Goal: Task Accomplishment & Management: Use online tool/utility

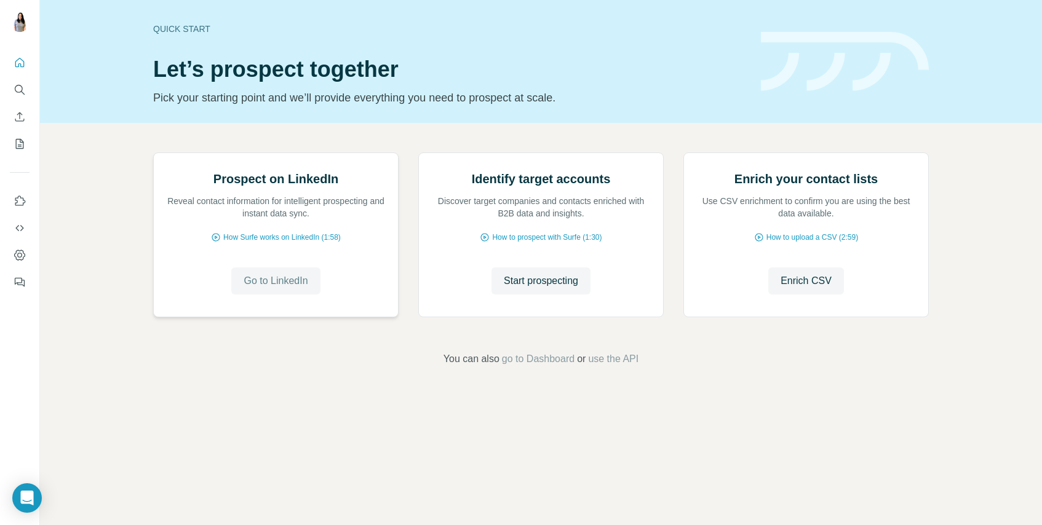
click at [292, 289] on span "Go to LinkedIn" at bounding box center [276, 281] width 64 height 15
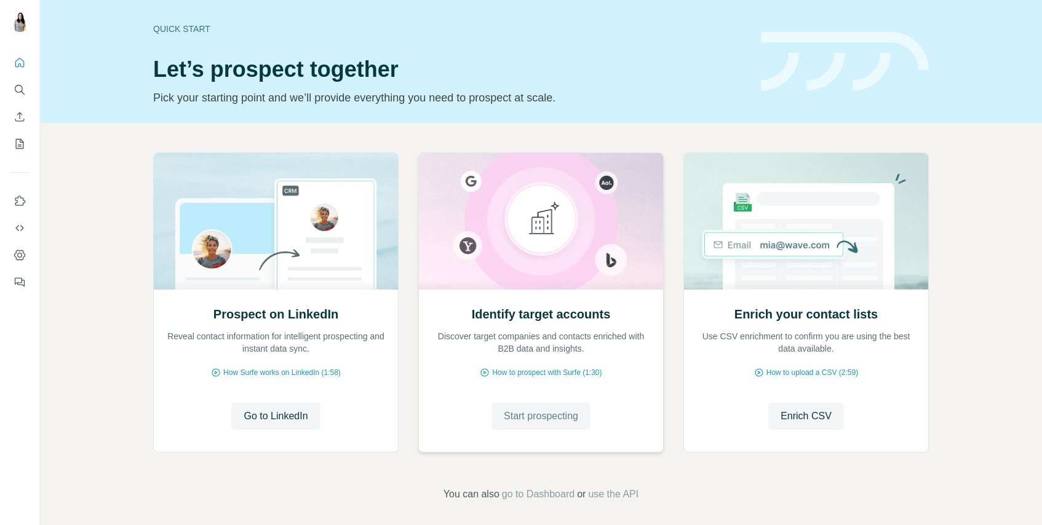
click at [564, 418] on span "Start prospecting" at bounding box center [541, 416] width 74 height 15
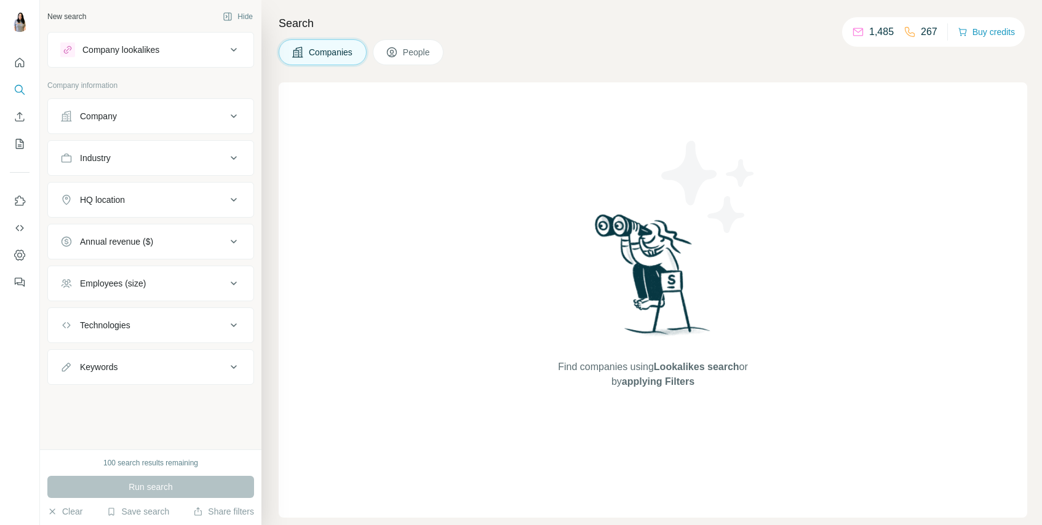
click at [237, 157] on icon at bounding box center [233, 158] width 15 height 15
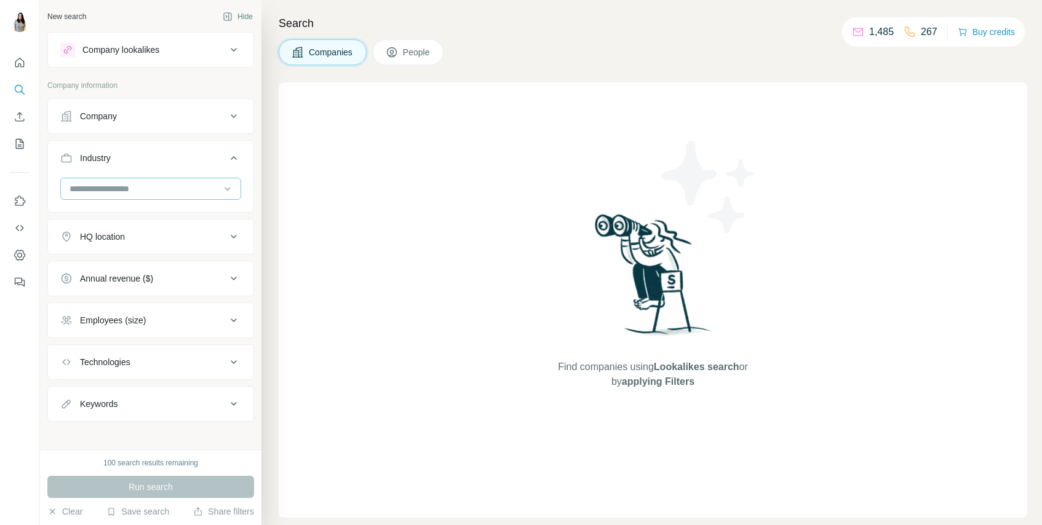
click at [201, 186] on input at bounding box center [144, 189] width 152 height 14
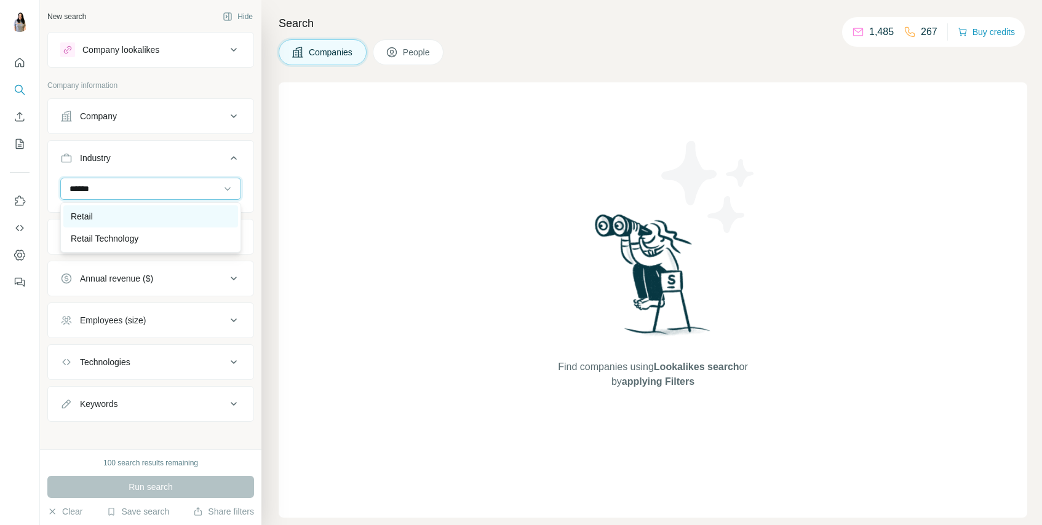
type input "******"
click at [188, 209] on div "Retail" at bounding box center [150, 216] width 175 height 22
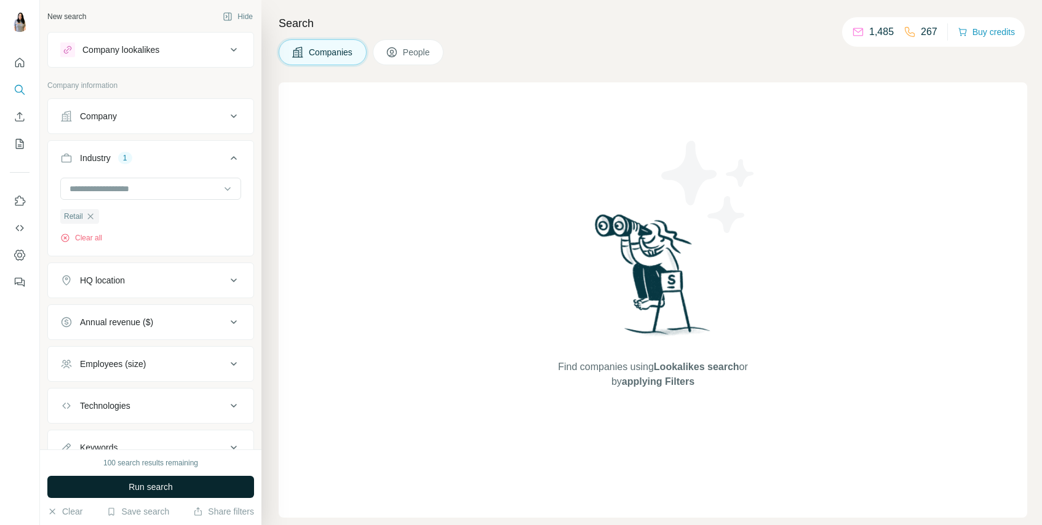
click at [101, 489] on button "Run search" at bounding box center [150, 487] width 207 height 22
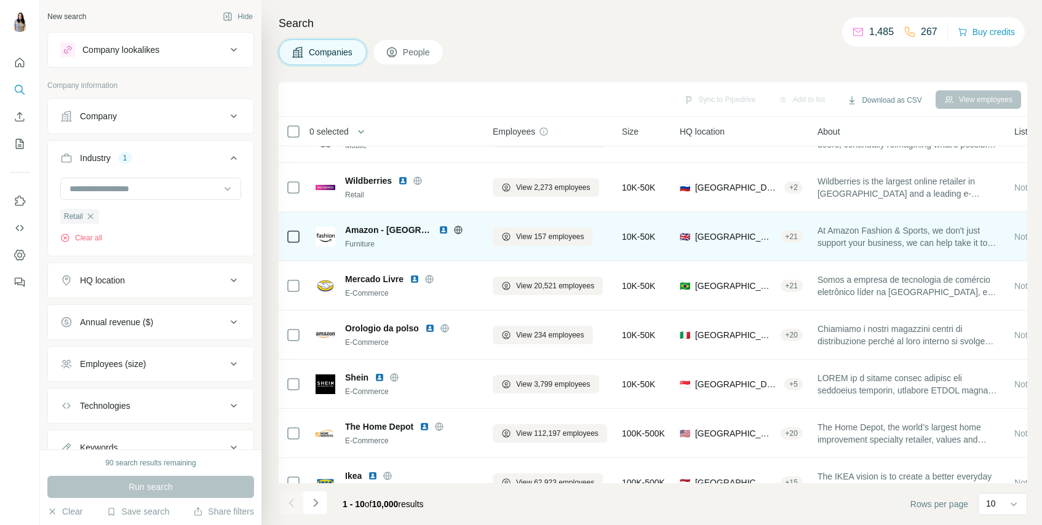
scroll to position [155, 0]
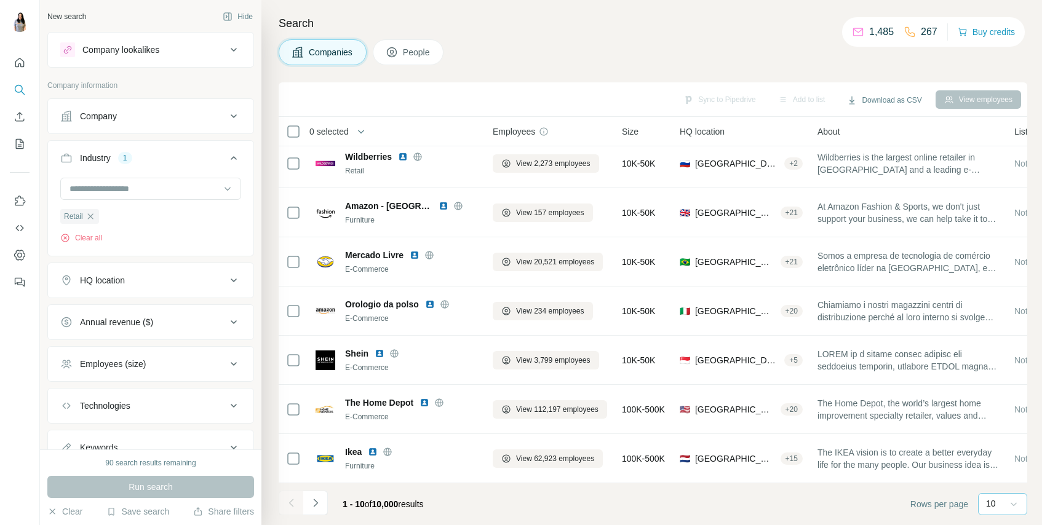
click at [1011, 502] on icon at bounding box center [1014, 504] width 12 height 12
click at [1000, 412] on div "60" at bounding box center [1003, 410] width 28 height 12
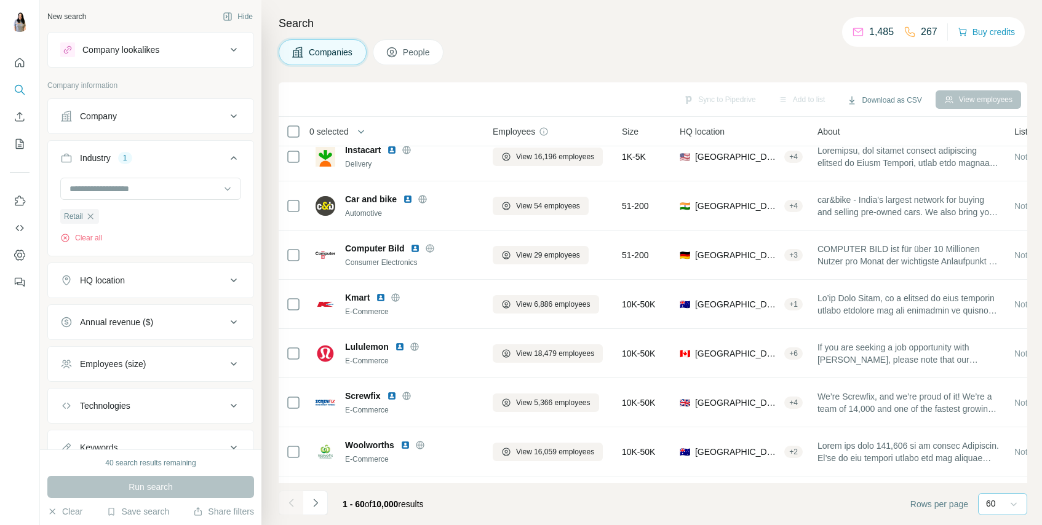
scroll to position [2426, 0]
click at [985, 101] on button "View employees" at bounding box center [979, 99] width 86 height 18
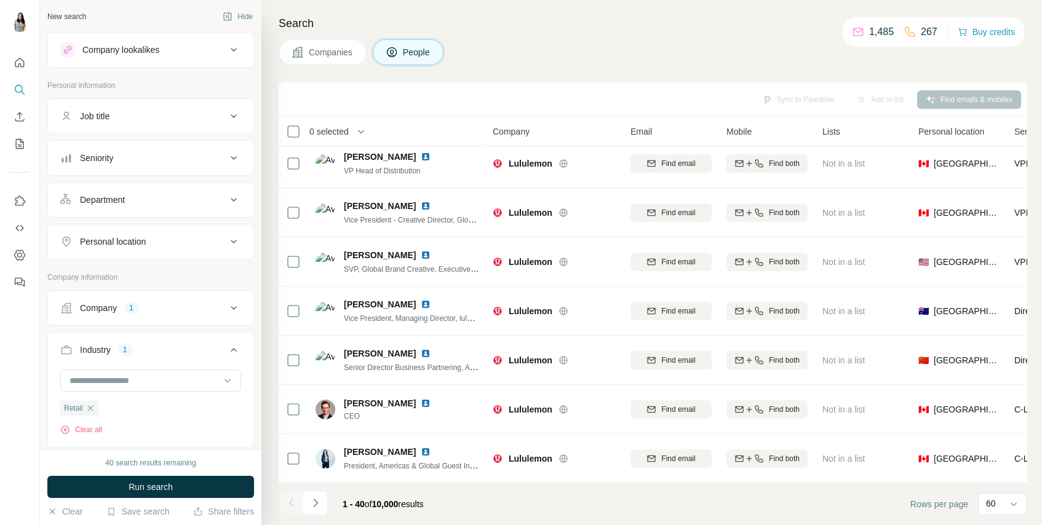
scroll to position [1632, 0]
click at [236, 241] on icon at bounding box center [234, 242] width 6 height 4
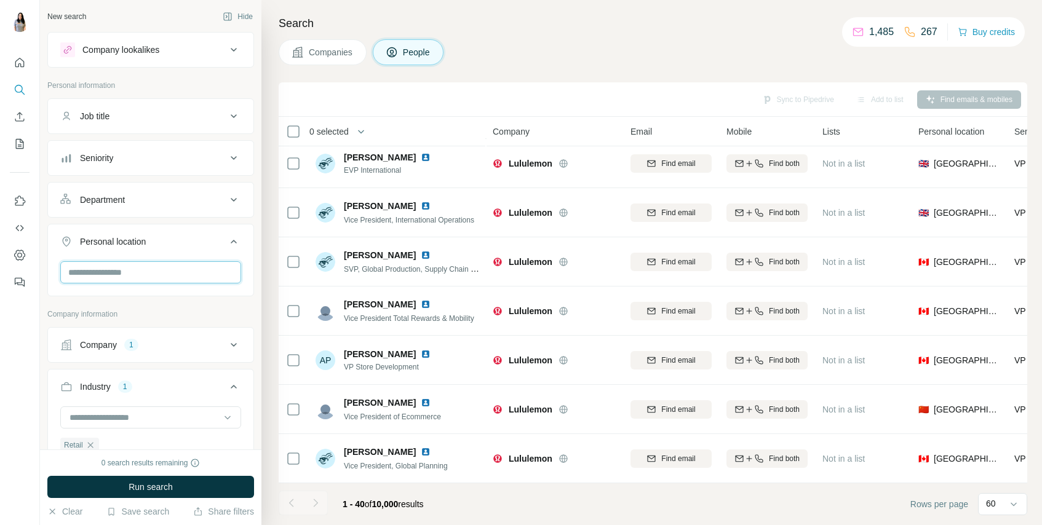
click at [191, 267] on input "text" at bounding box center [150, 272] width 181 height 22
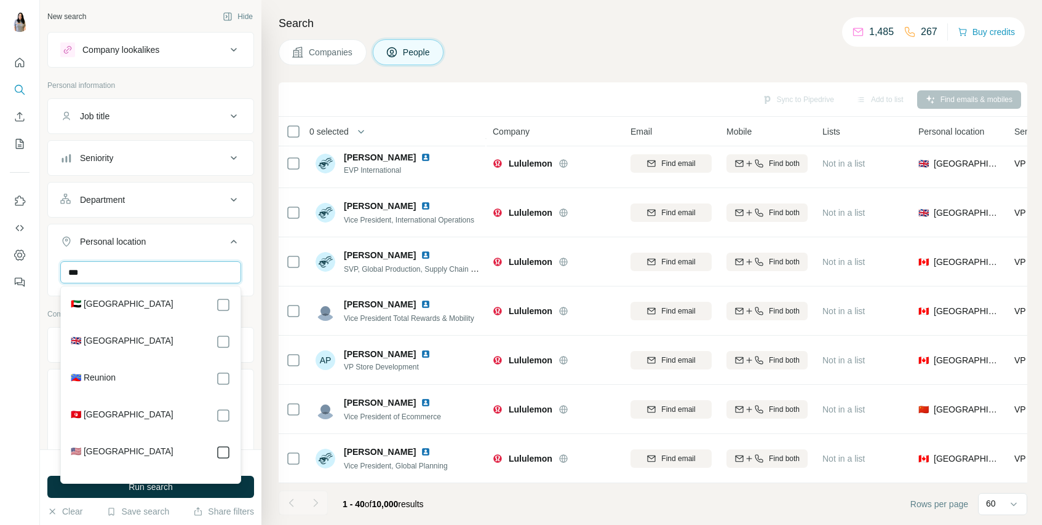
type input "***"
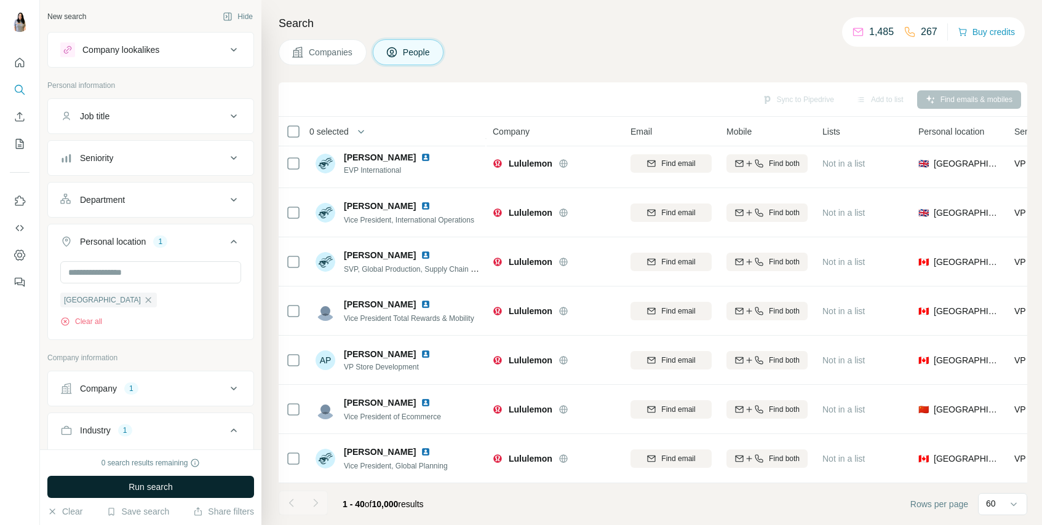
click at [194, 490] on button "Run search" at bounding box center [150, 487] width 207 height 22
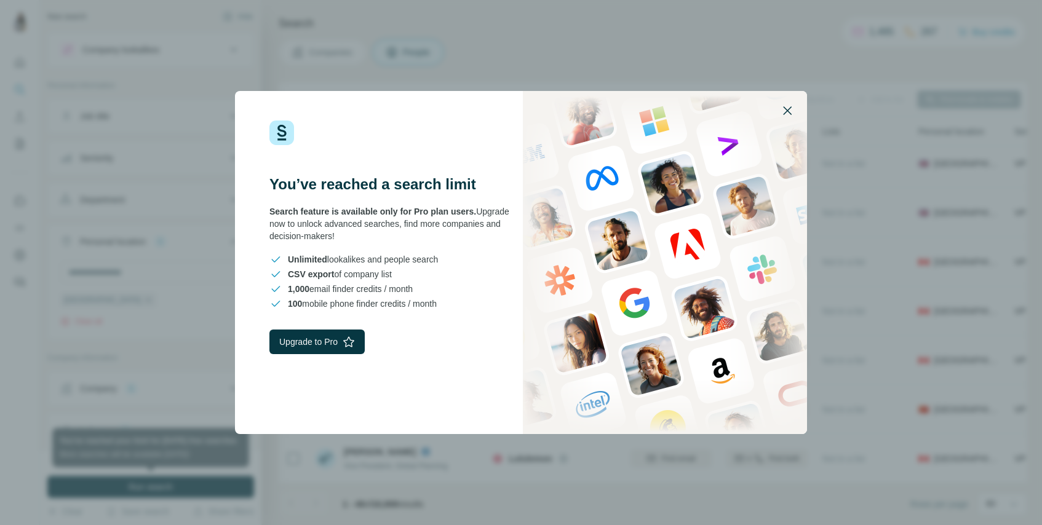
click at [791, 109] on icon "button" at bounding box center [787, 110] width 15 height 15
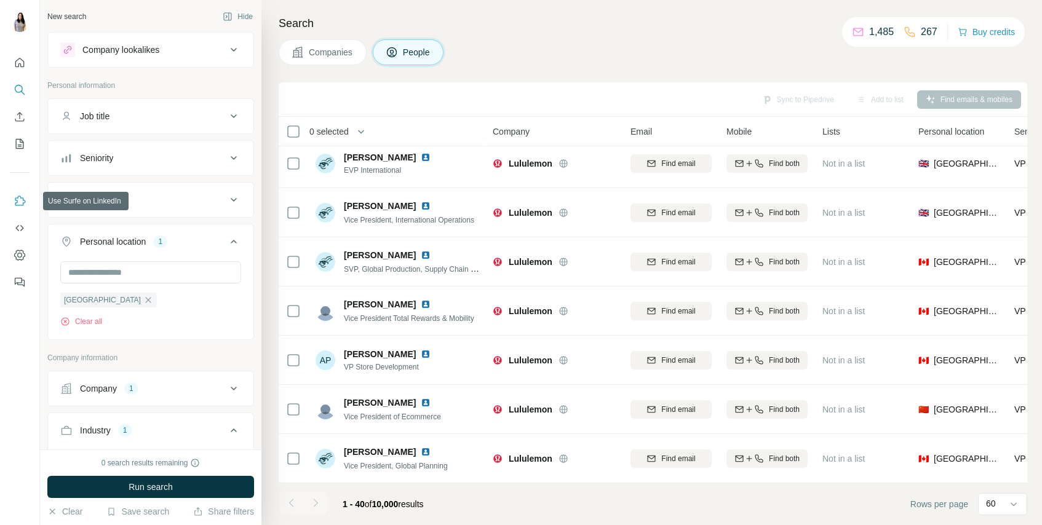
click at [22, 198] on icon "Use Surfe on LinkedIn" at bounding box center [20, 201] width 12 height 12
click at [404, 46] on button "People" at bounding box center [408, 52] width 71 height 26
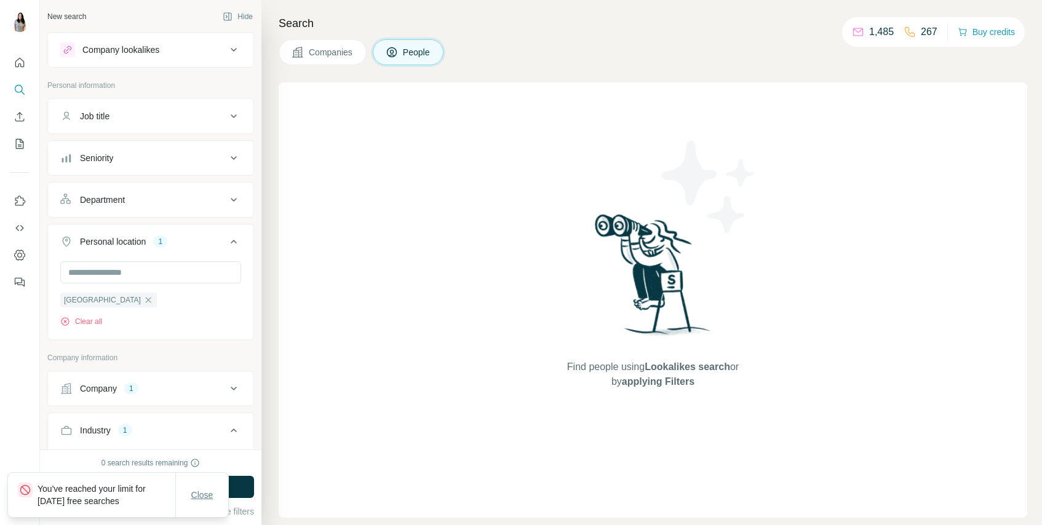
click at [213, 500] on span "Close" at bounding box center [202, 495] width 22 height 12
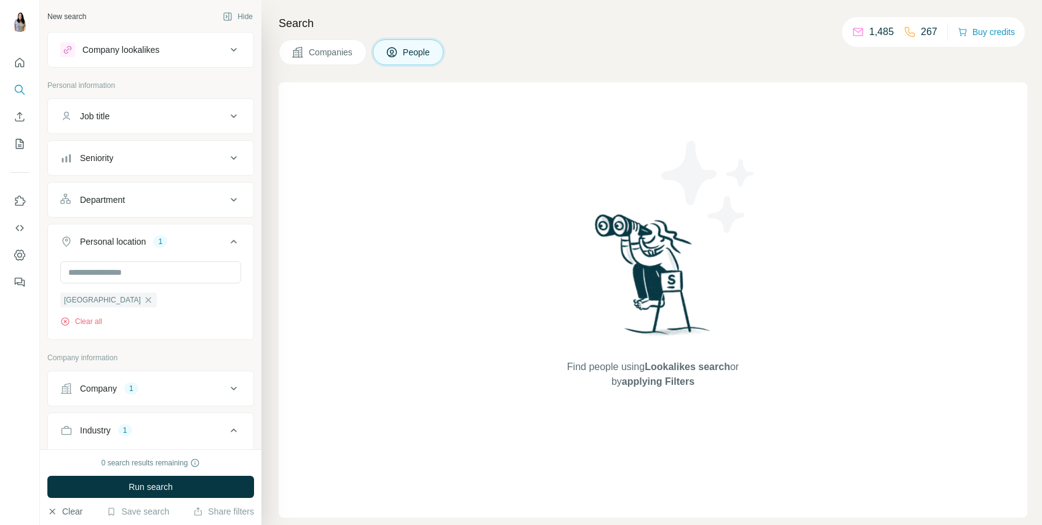
click at [63, 512] on button "Clear" at bounding box center [64, 512] width 35 height 12
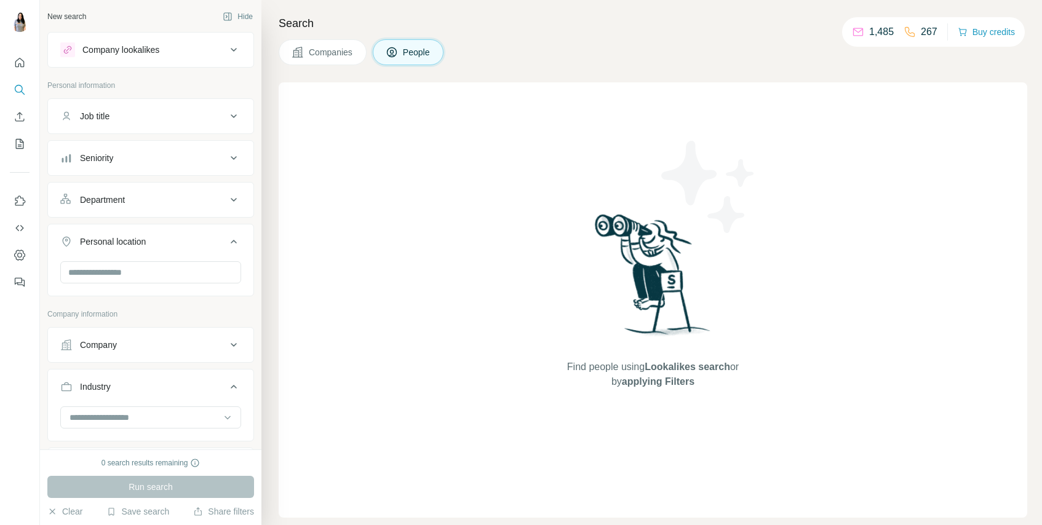
click at [55, 521] on div "0 search results remaining Run search Clear Save search Share filters" at bounding box center [150, 488] width 221 height 76
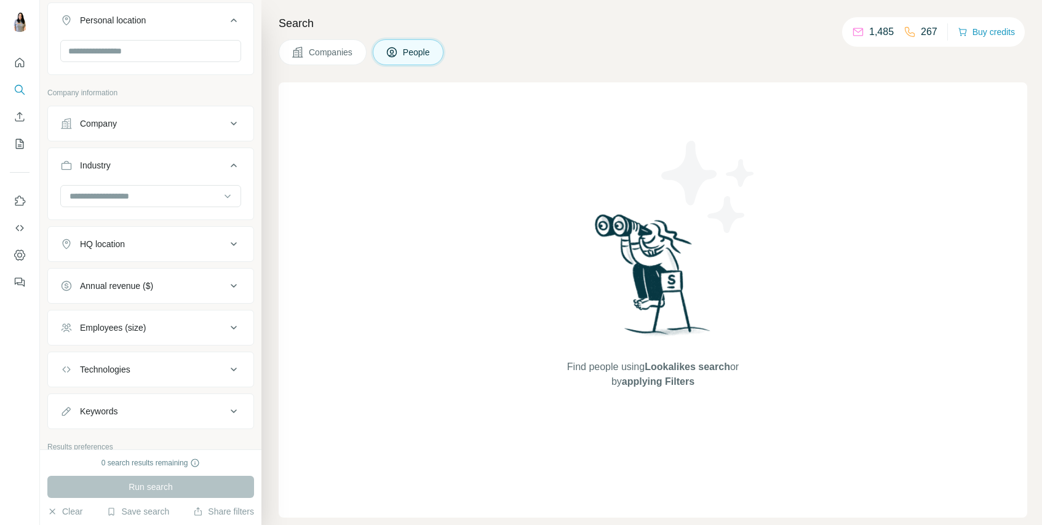
scroll to position [324, 0]
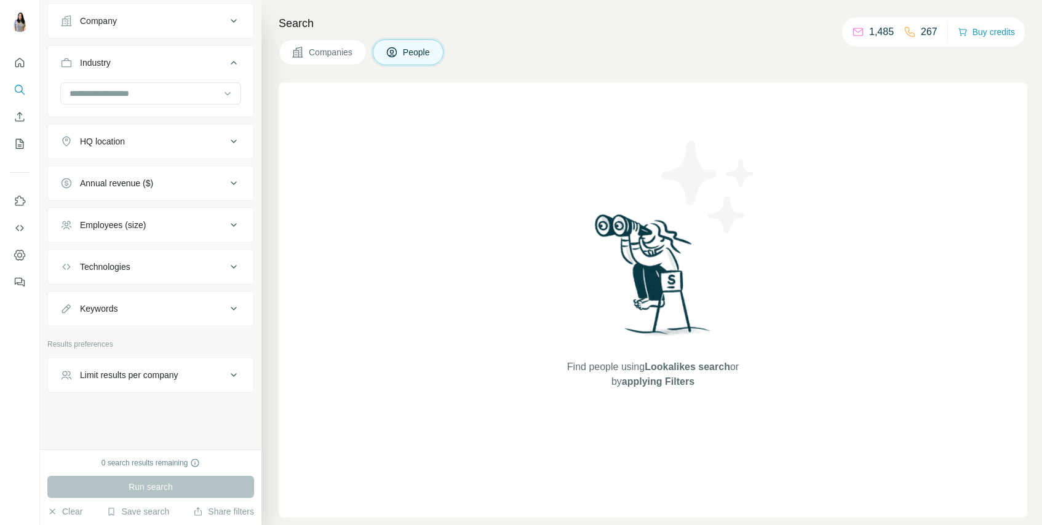
click at [207, 223] on div "Employees (size)" at bounding box center [143, 225] width 166 height 12
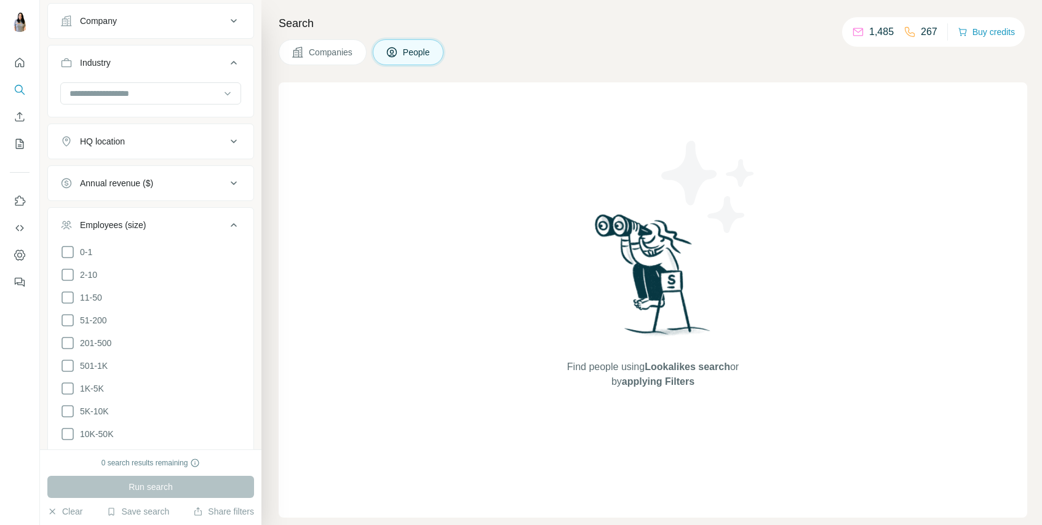
click at [207, 223] on div "Employees (size)" at bounding box center [143, 225] width 166 height 12
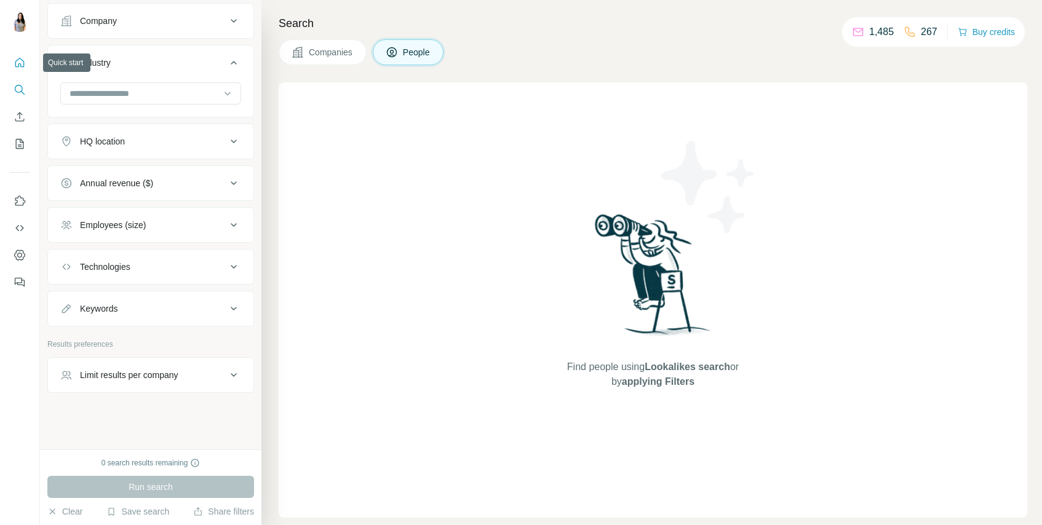
click at [20, 57] on icon "Quick start" at bounding box center [20, 63] width 12 height 12
